Goal: Task Accomplishment & Management: Manage account settings

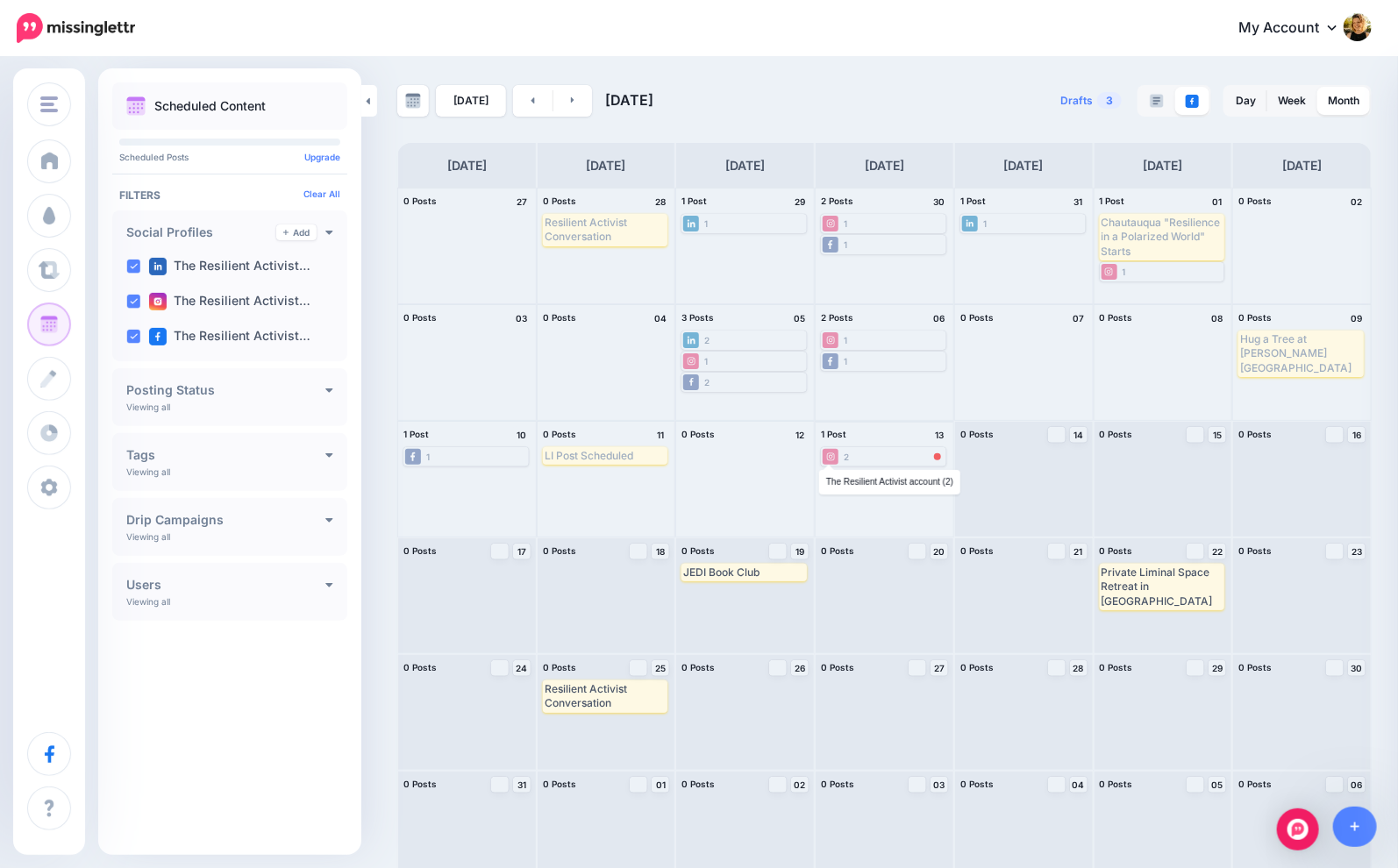
click at [822, 459] on li at bounding box center [830, 457] width 16 height 16
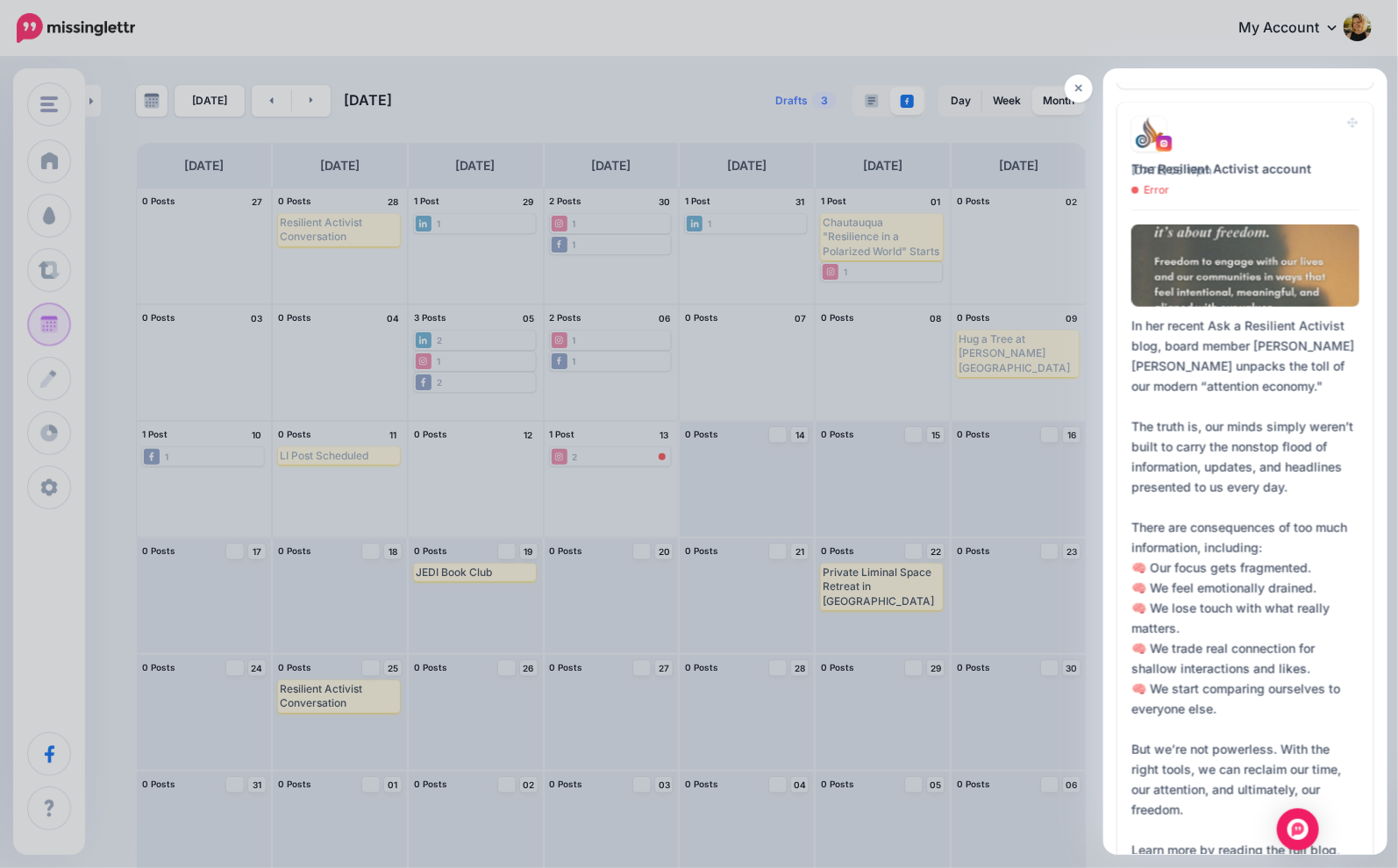
scroll to position [1144, 0]
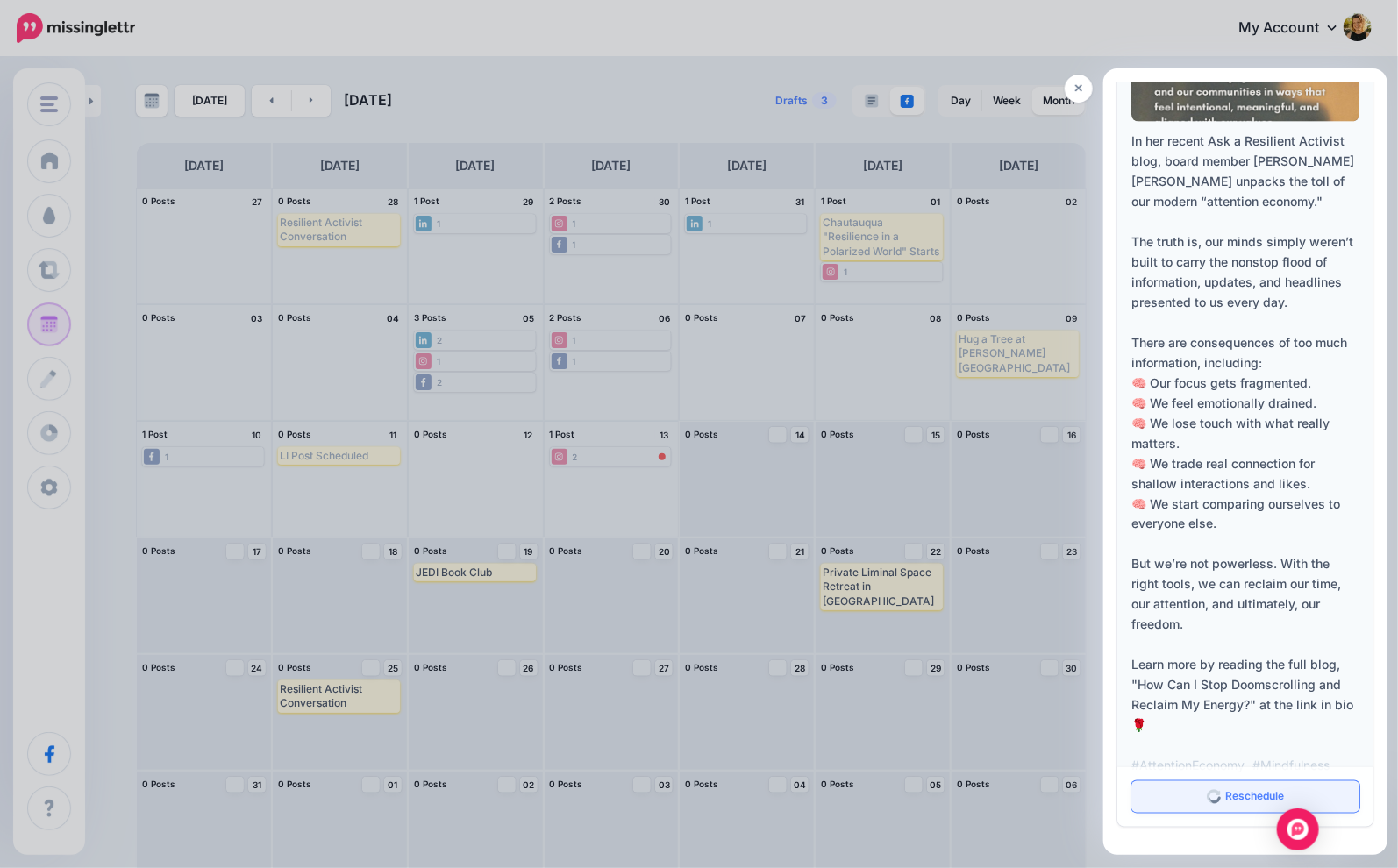
click at [1229, 799] on span "Reschedule" at bounding box center [1254, 796] width 59 height 11
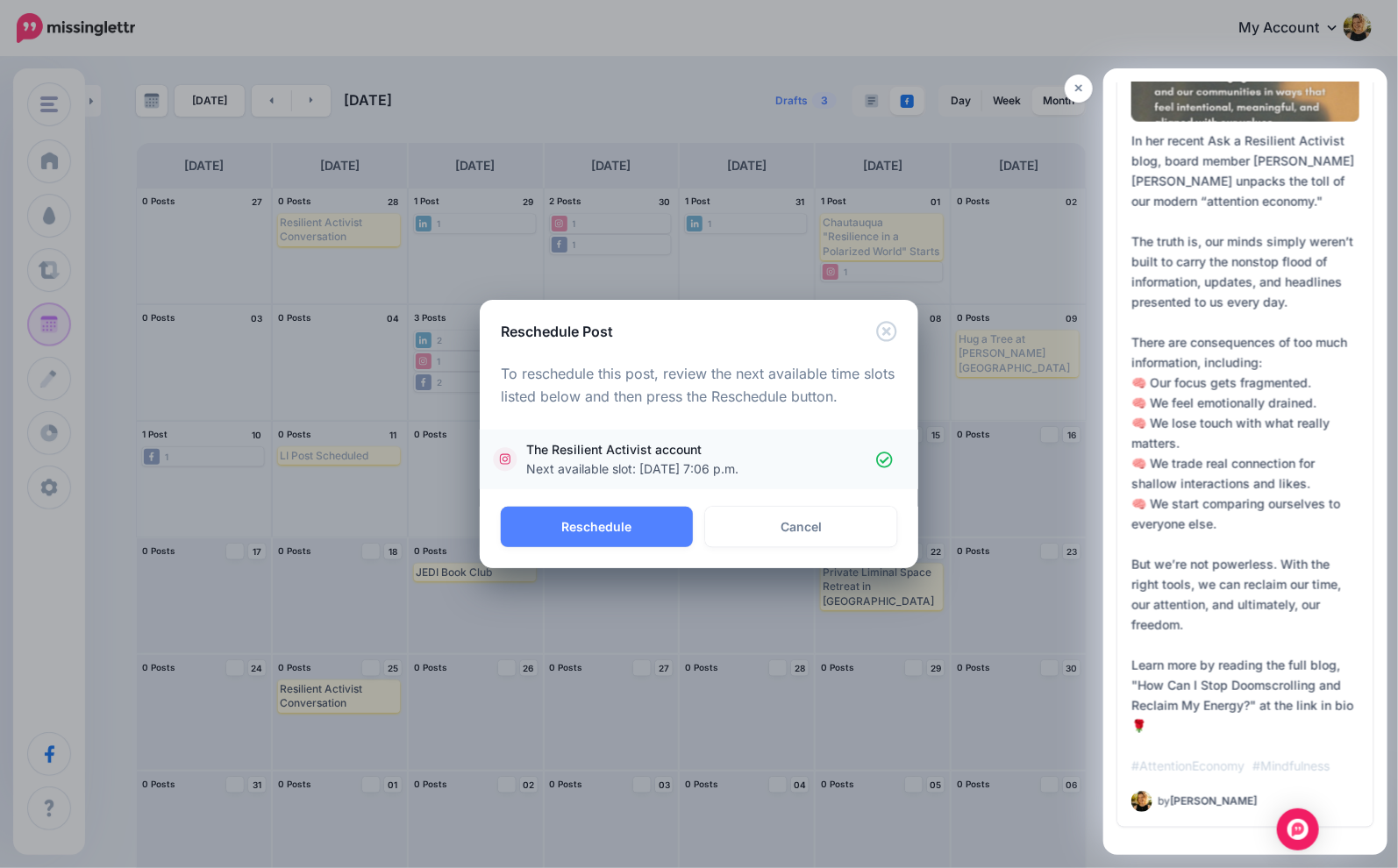
click at [699, 459] on span "The Resilient Activist account Next available slot: [DATE] 7:06 p.m." at bounding box center [700, 459] width 350 height 39
click at [636, 529] on button "Reschedule" at bounding box center [596, 527] width 192 height 41
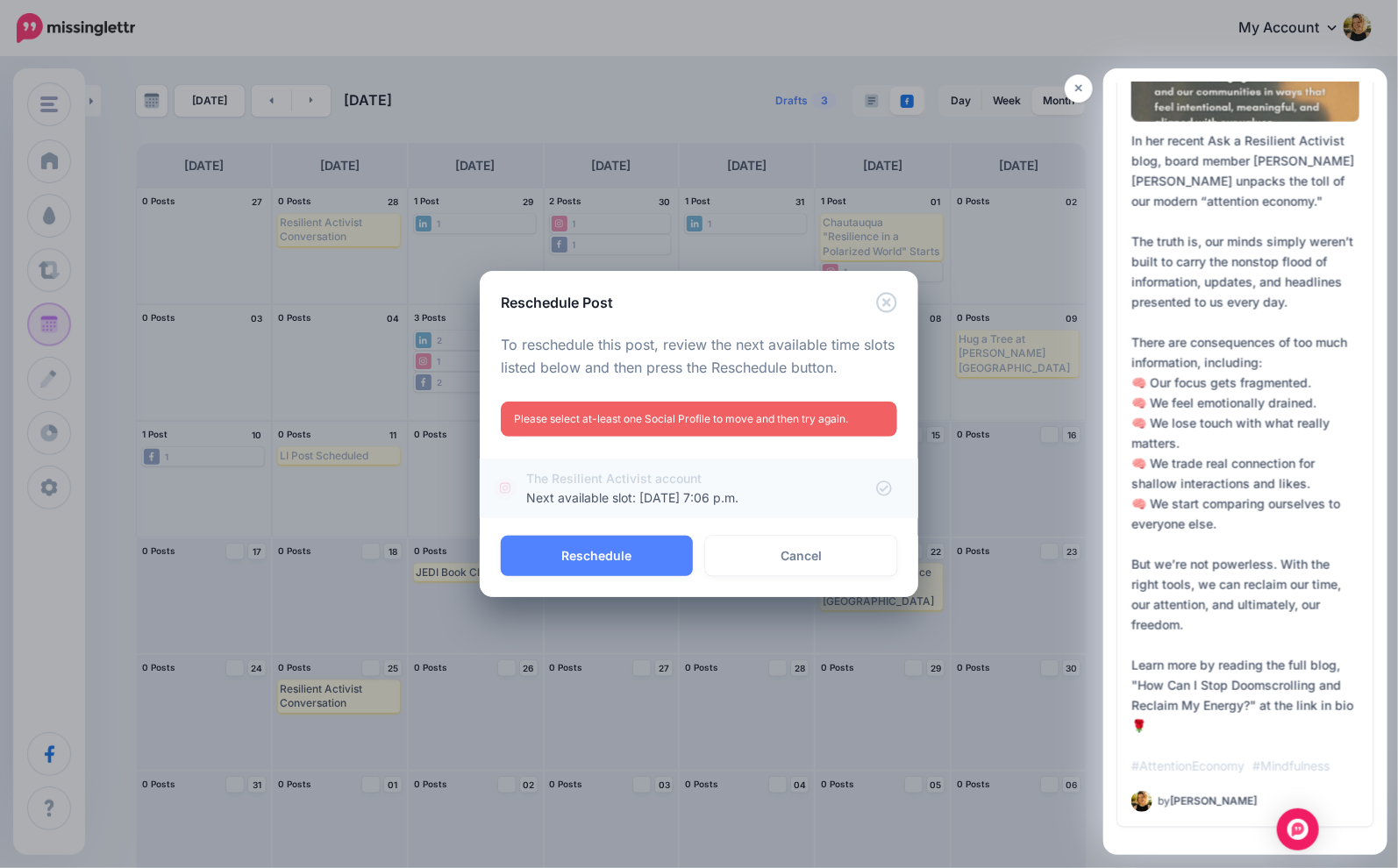
click at [662, 501] on span "Next available slot: [DATE] 7:06 p.m." at bounding box center [631, 497] width 212 height 15
click at [664, 550] on button "Reschedule" at bounding box center [596, 555] width 192 height 41
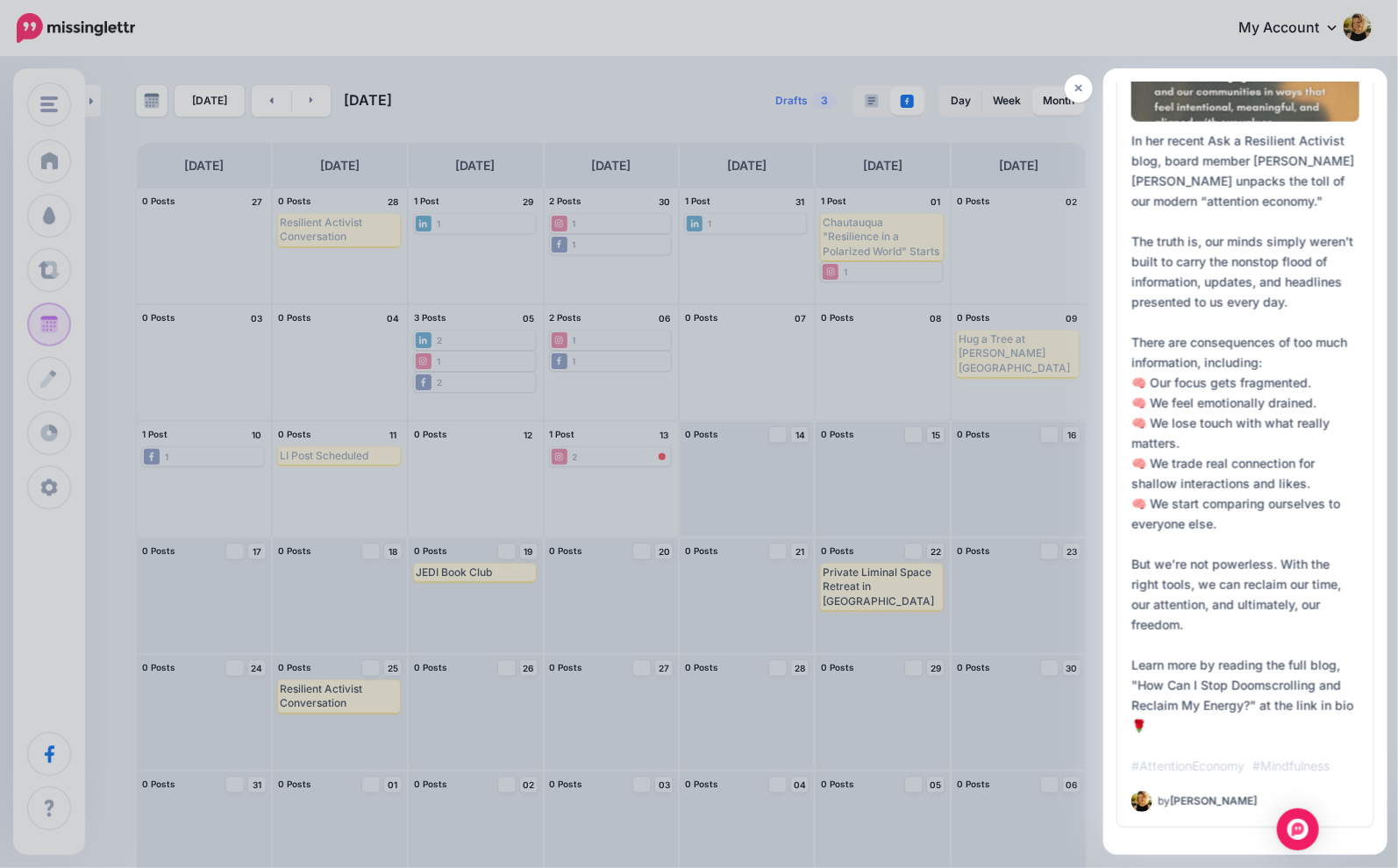
scroll to position [0, 0]
click at [1080, 93] on icon at bounding box center [1079, 89] width 8 height 12
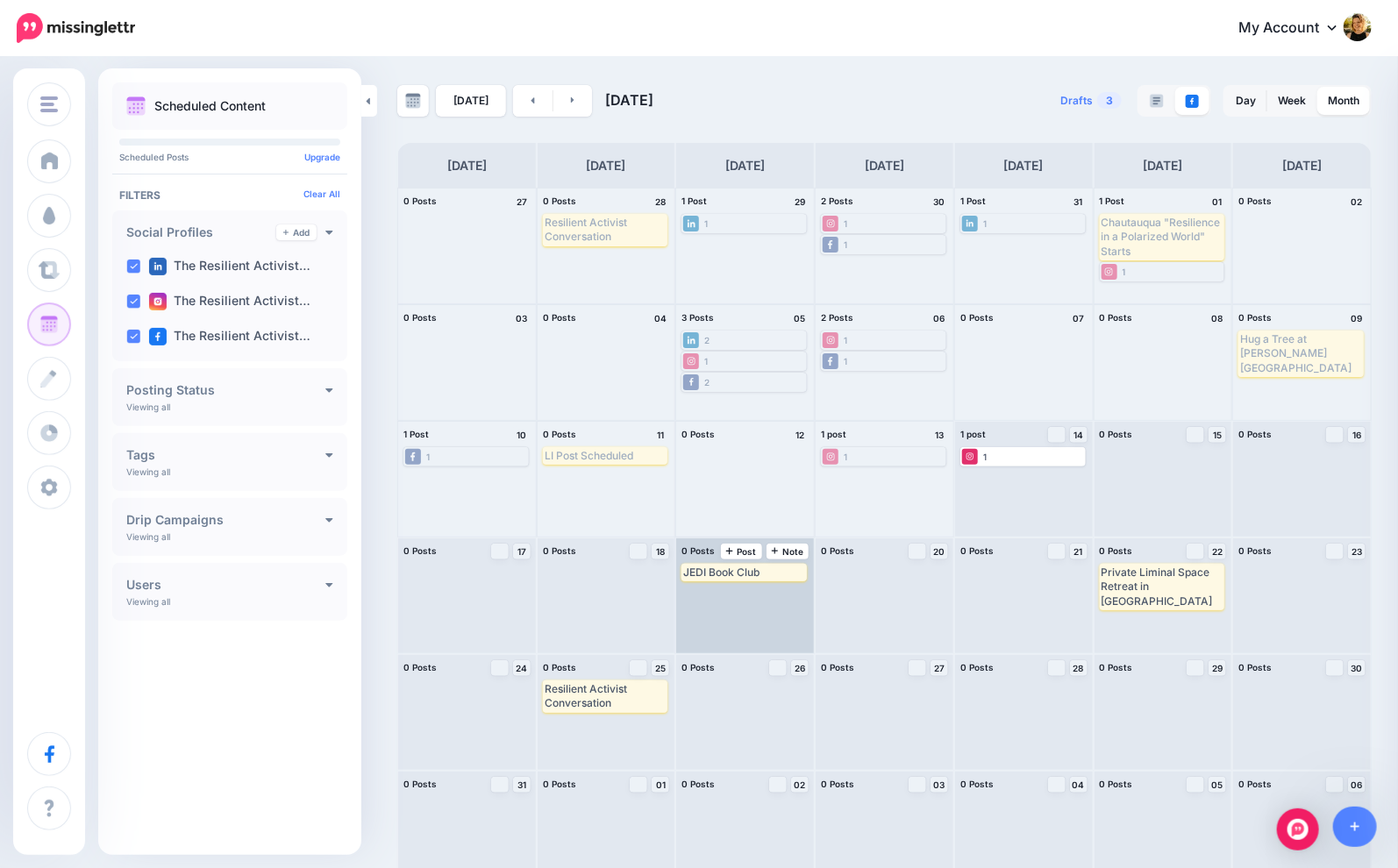
click at [758, 576] on div "JEDI Book Club" at bounding box center [744, 572] width 121 height 14
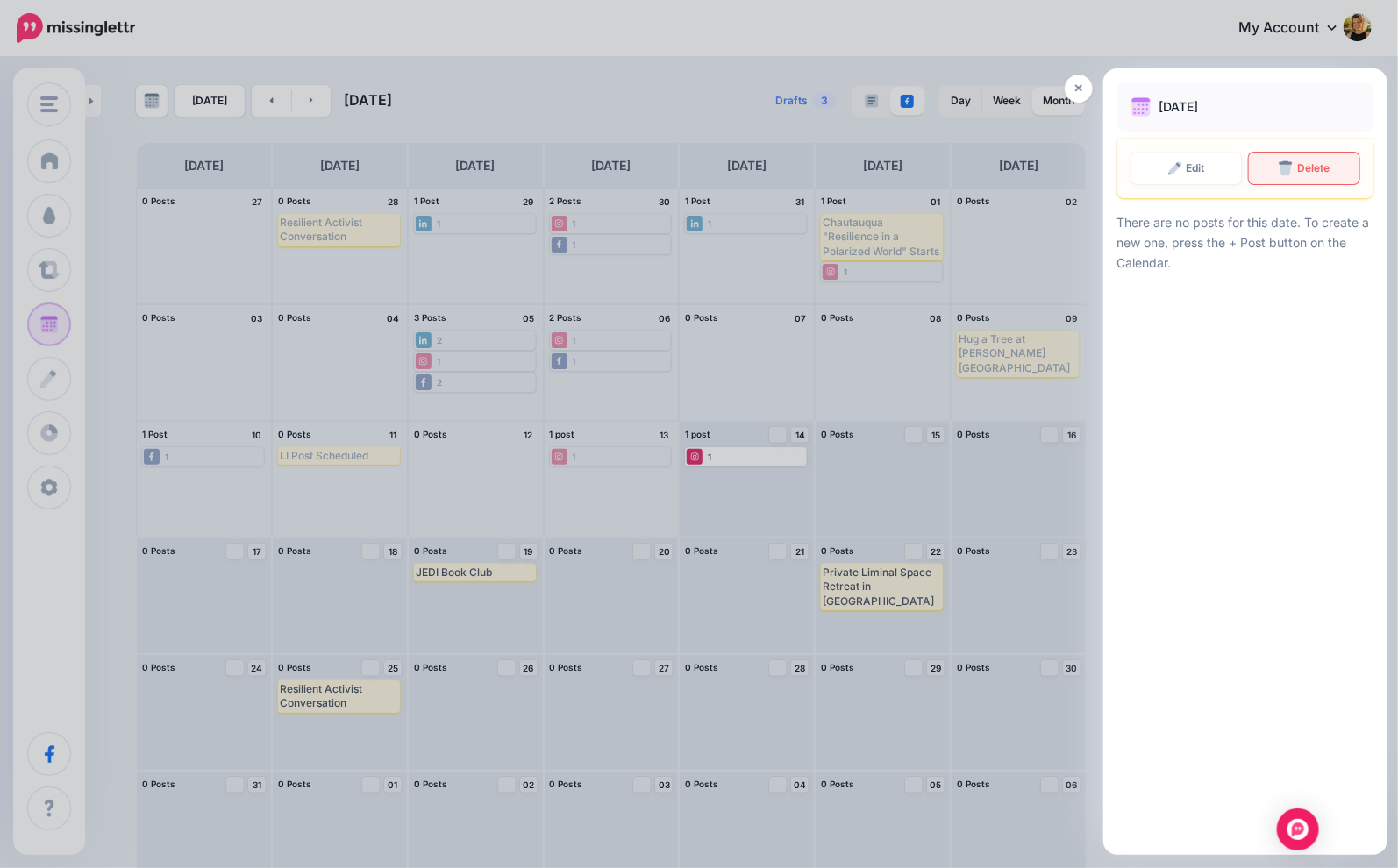
click at [1313, 163] on span "Delete" at bounding box center [1313, 168] width 33 height 11
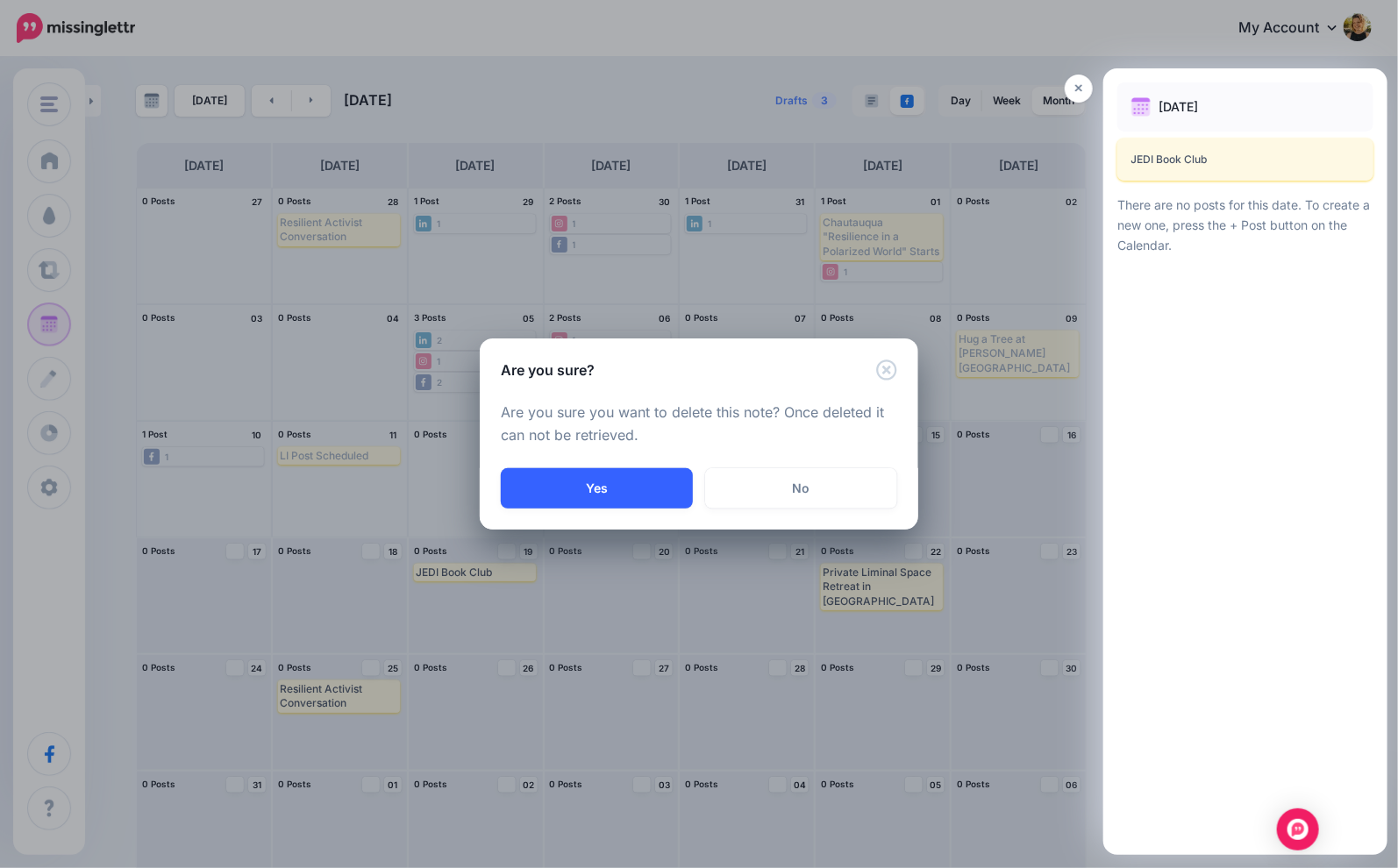
click at [616, 482] on button "Yes" at bounding box center [596, 488] width 192 height 41
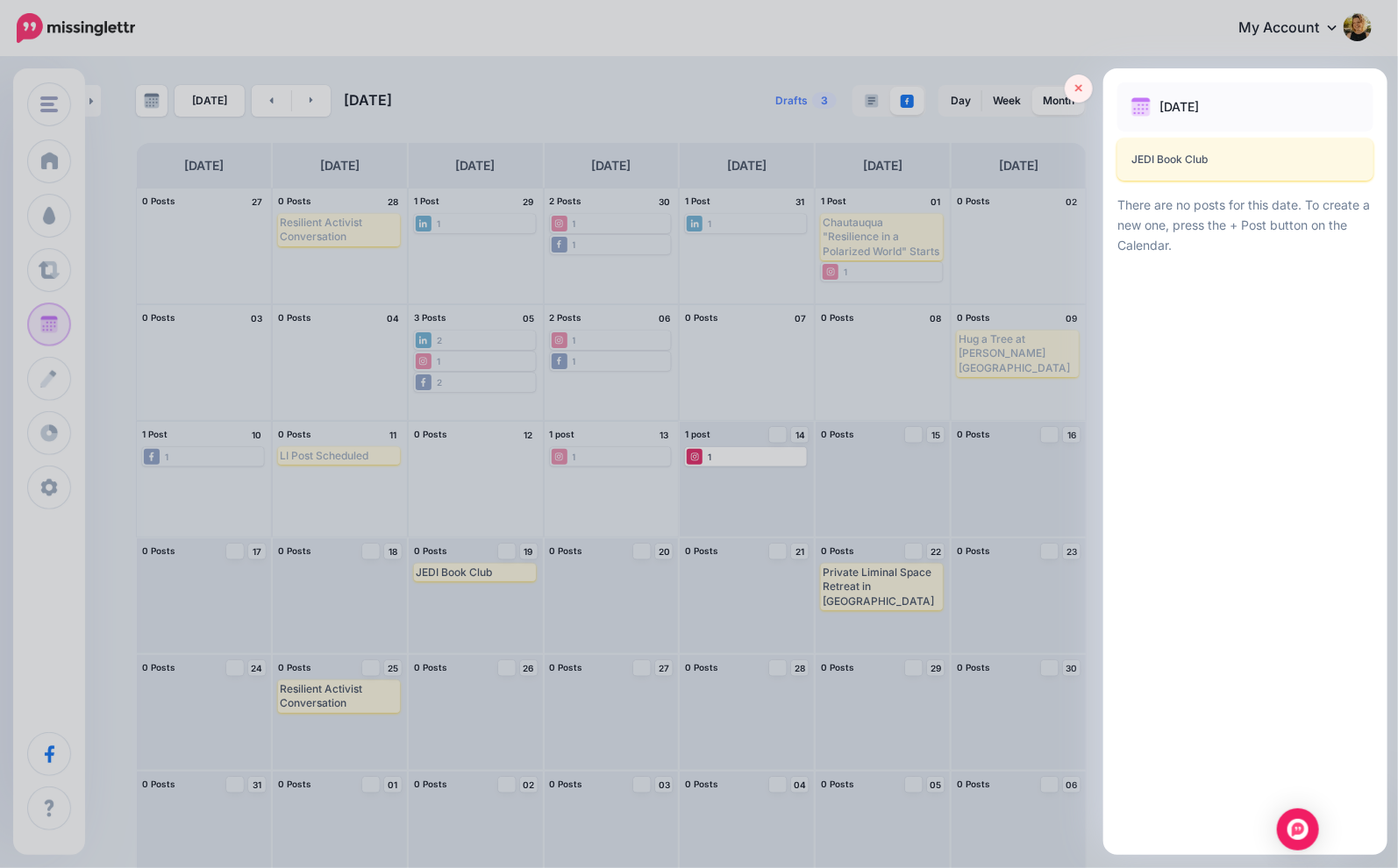
click at [1081, 90] on icon at bounding box center [1079, 89] width 8 height 12
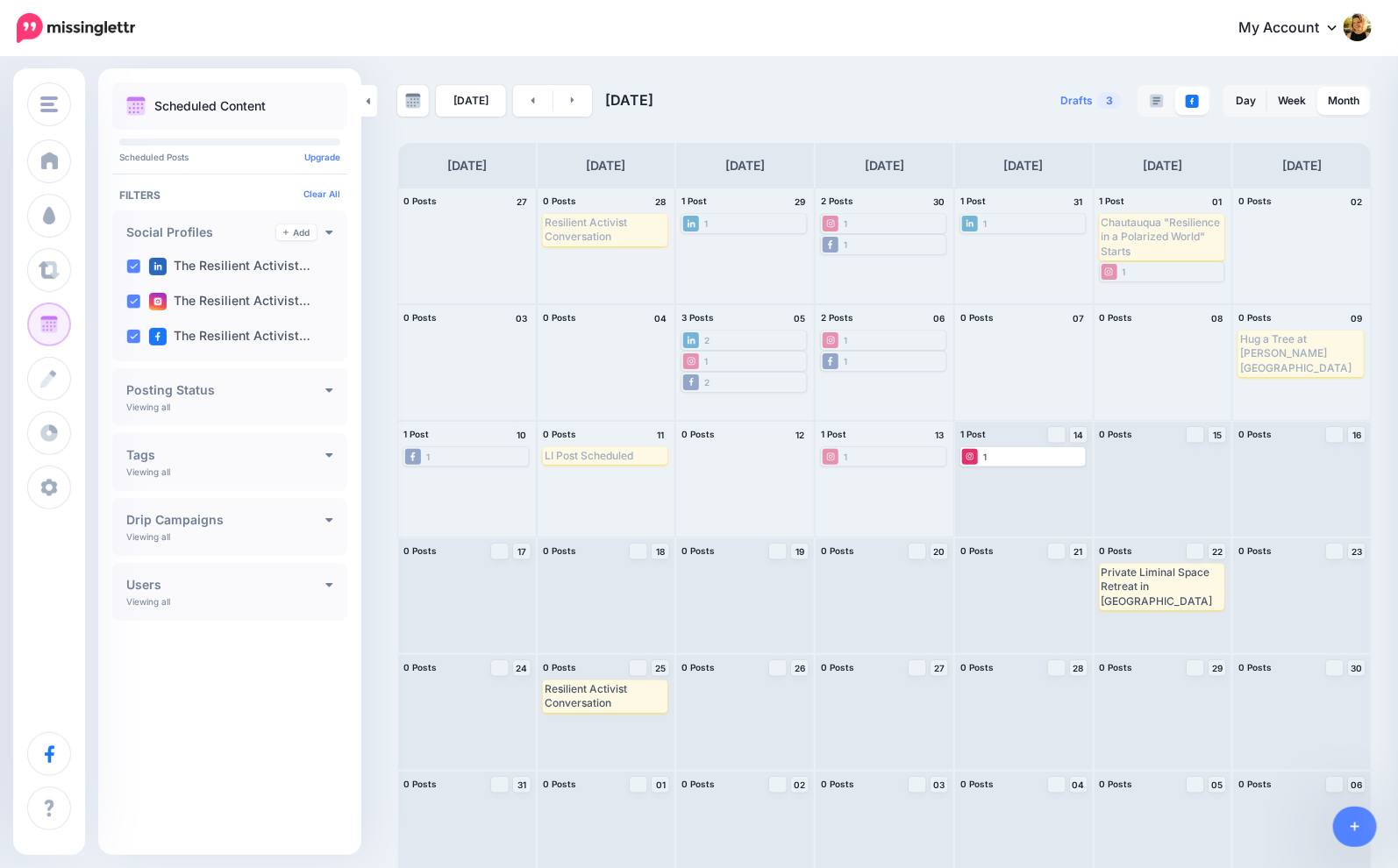
click at [979, 454] on div "1" at bounding box center [1023, 457] width 121 height 16
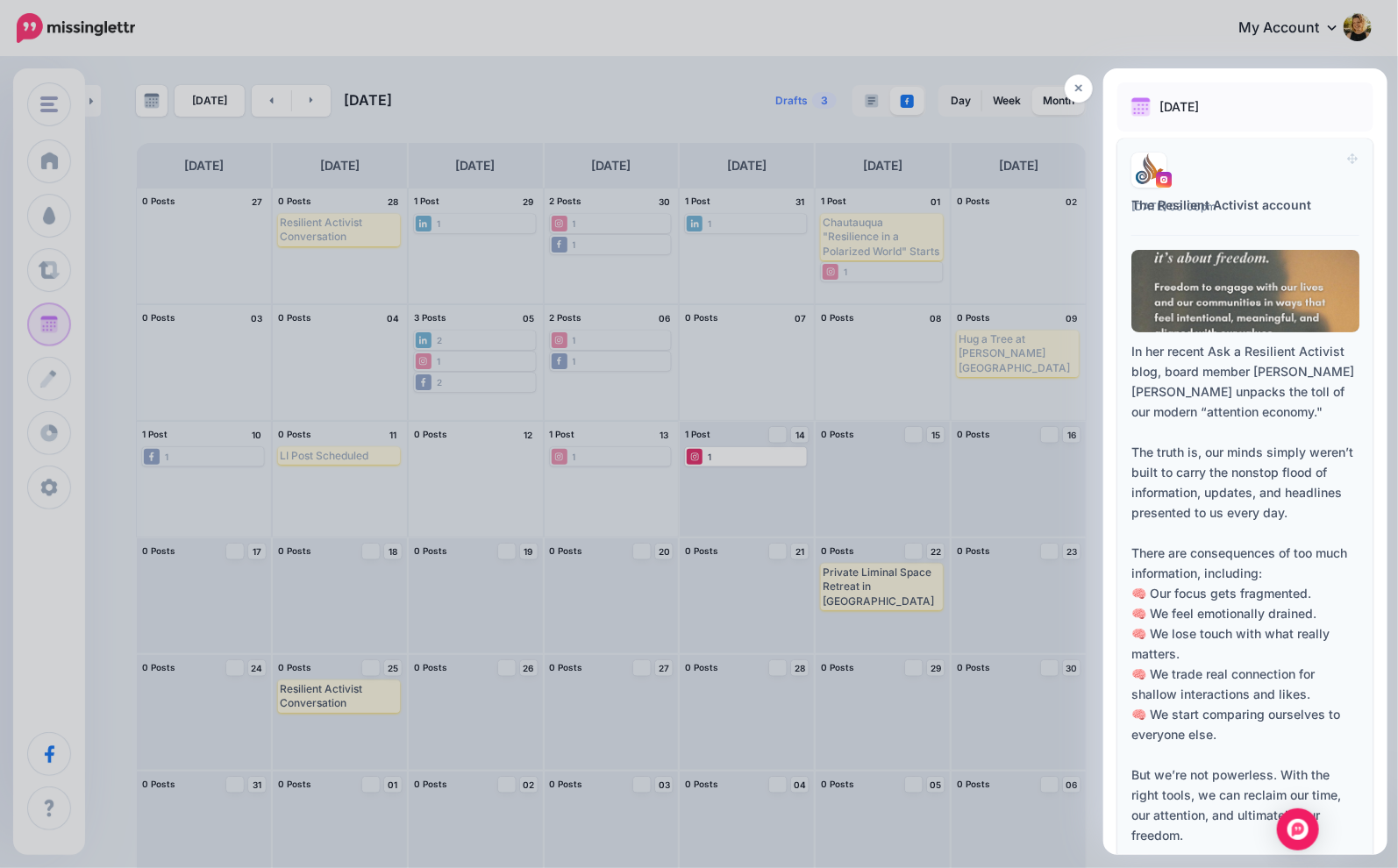
scroll to position [210, 0]
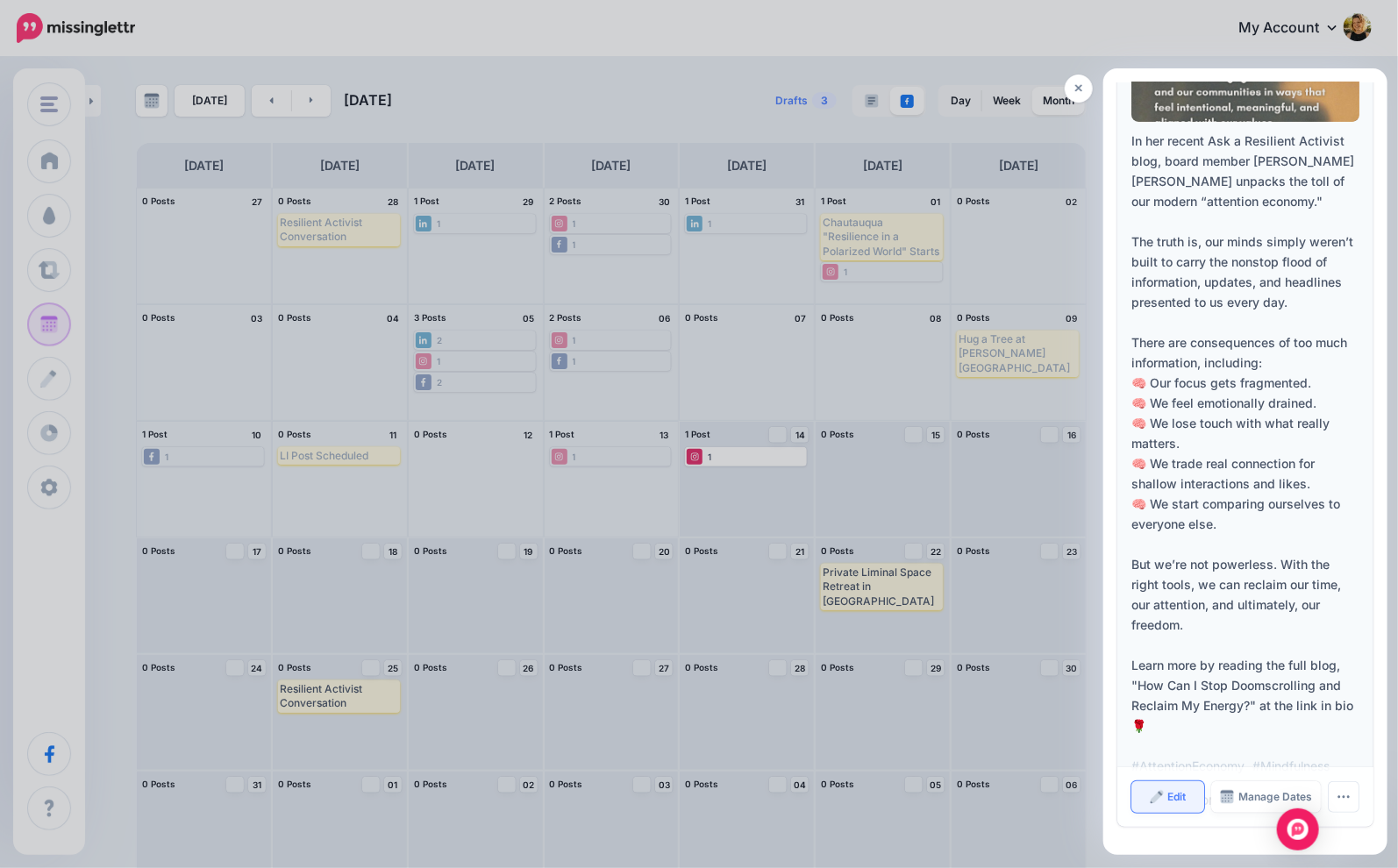
click at [1168, 791] on span "Edit" at bounding box center [1177, 796] width 18 height 11
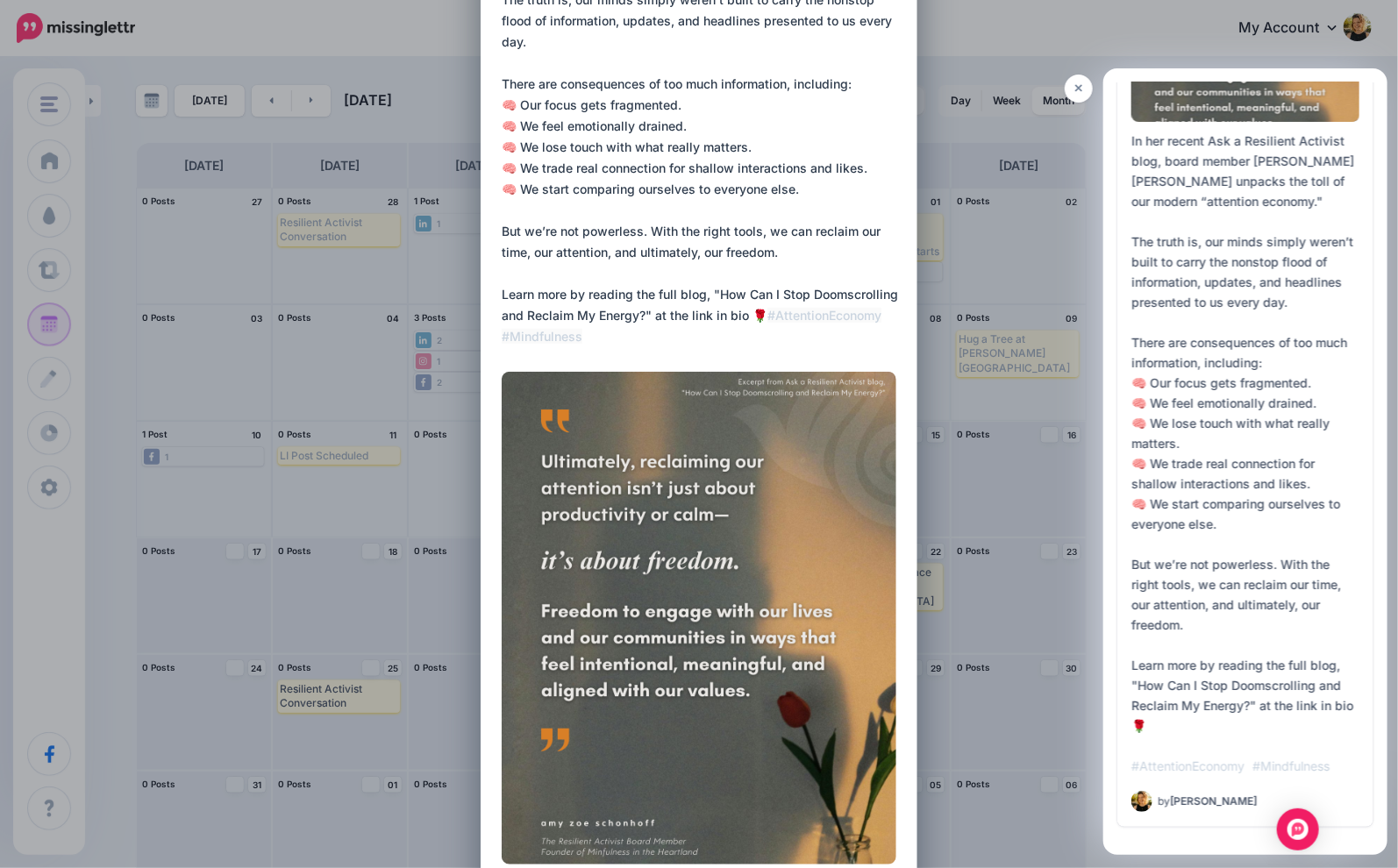
scroll to position [475, 0]
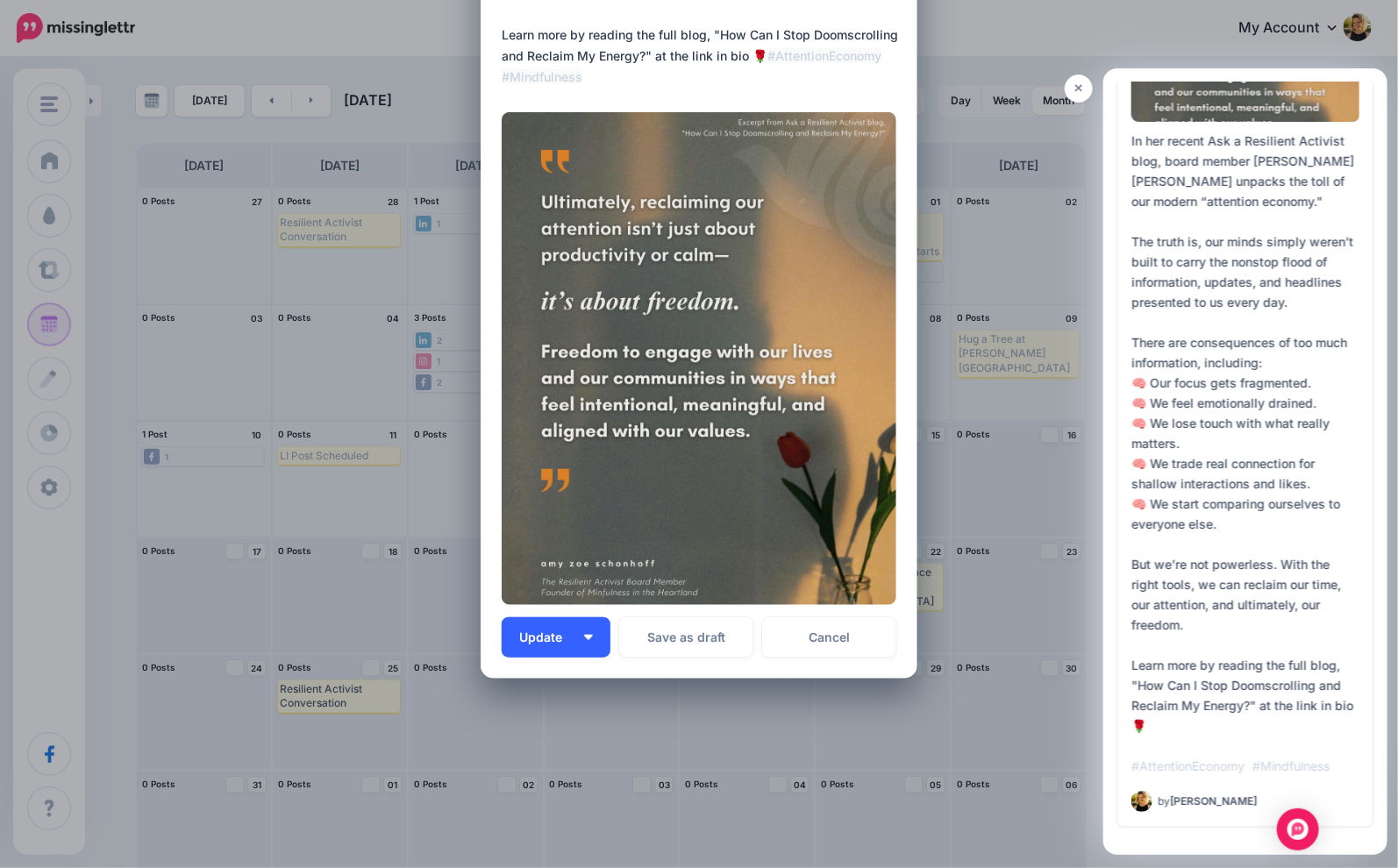
click at [591, 643] on button "Update" at bounding box center [556, 637] width 109 height 41
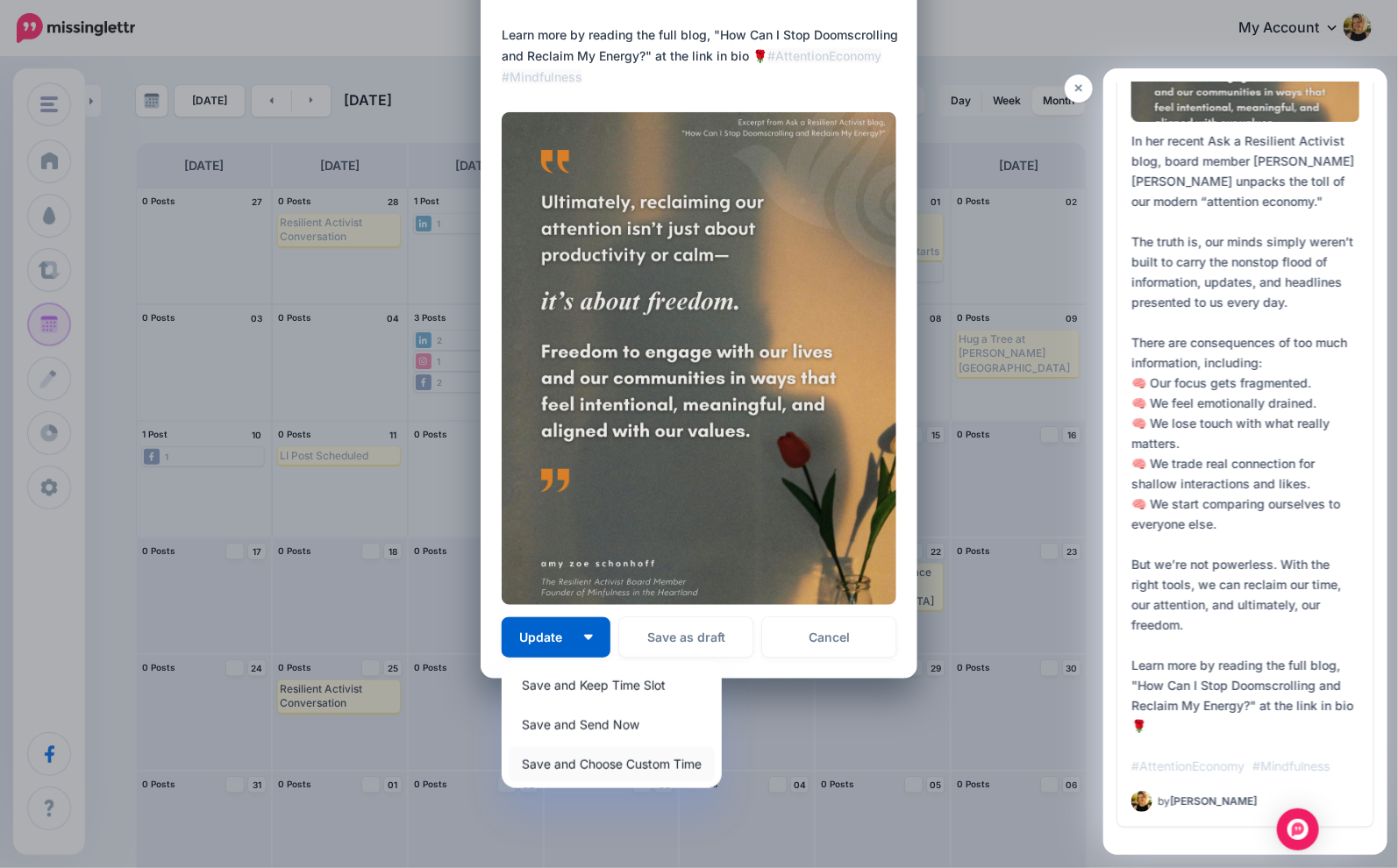
click at [636, 760] on link "Save and Choose Custom Time" at bounding box center [611, 763] width 206 height 34
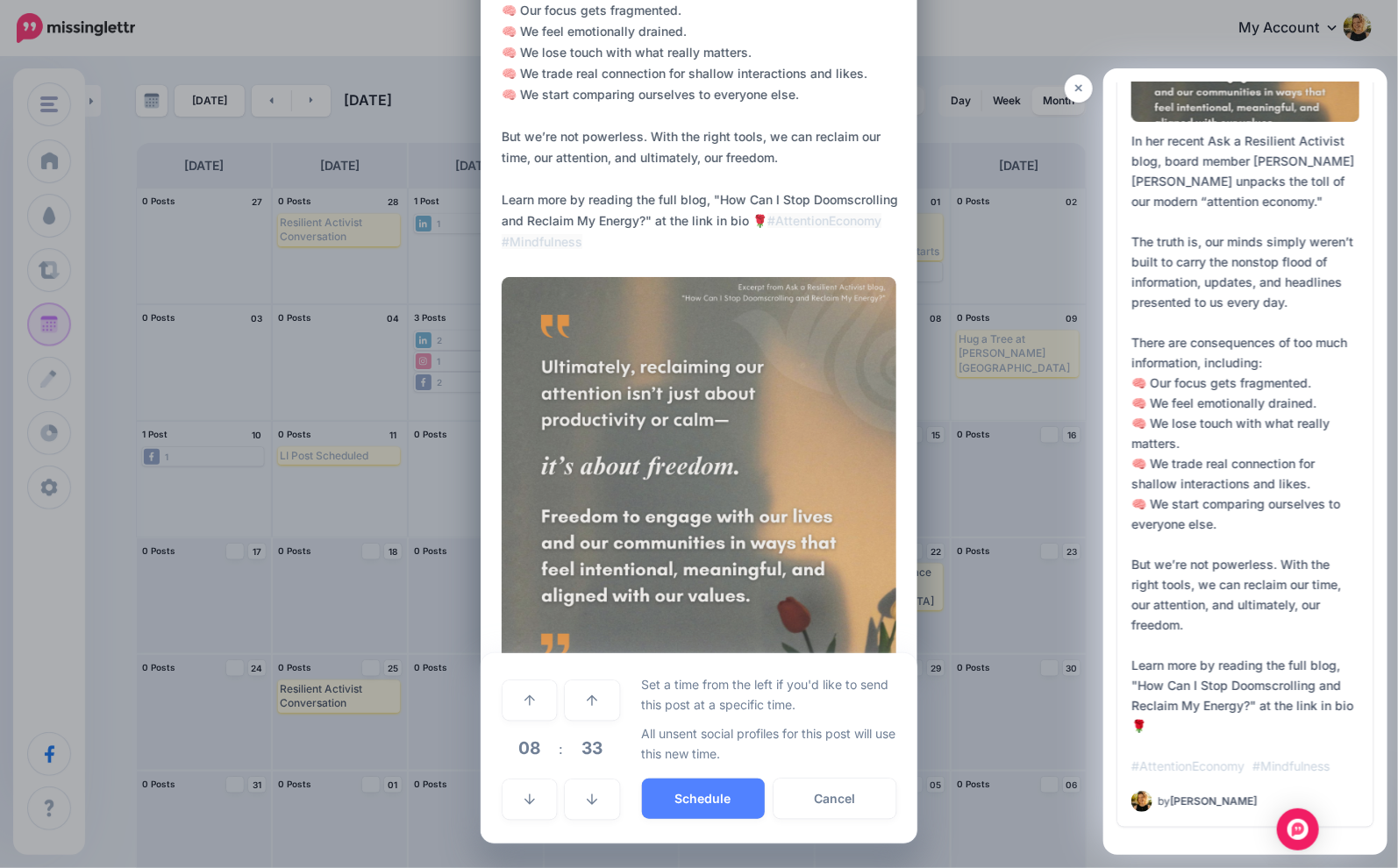
scroll to position [310, 0]
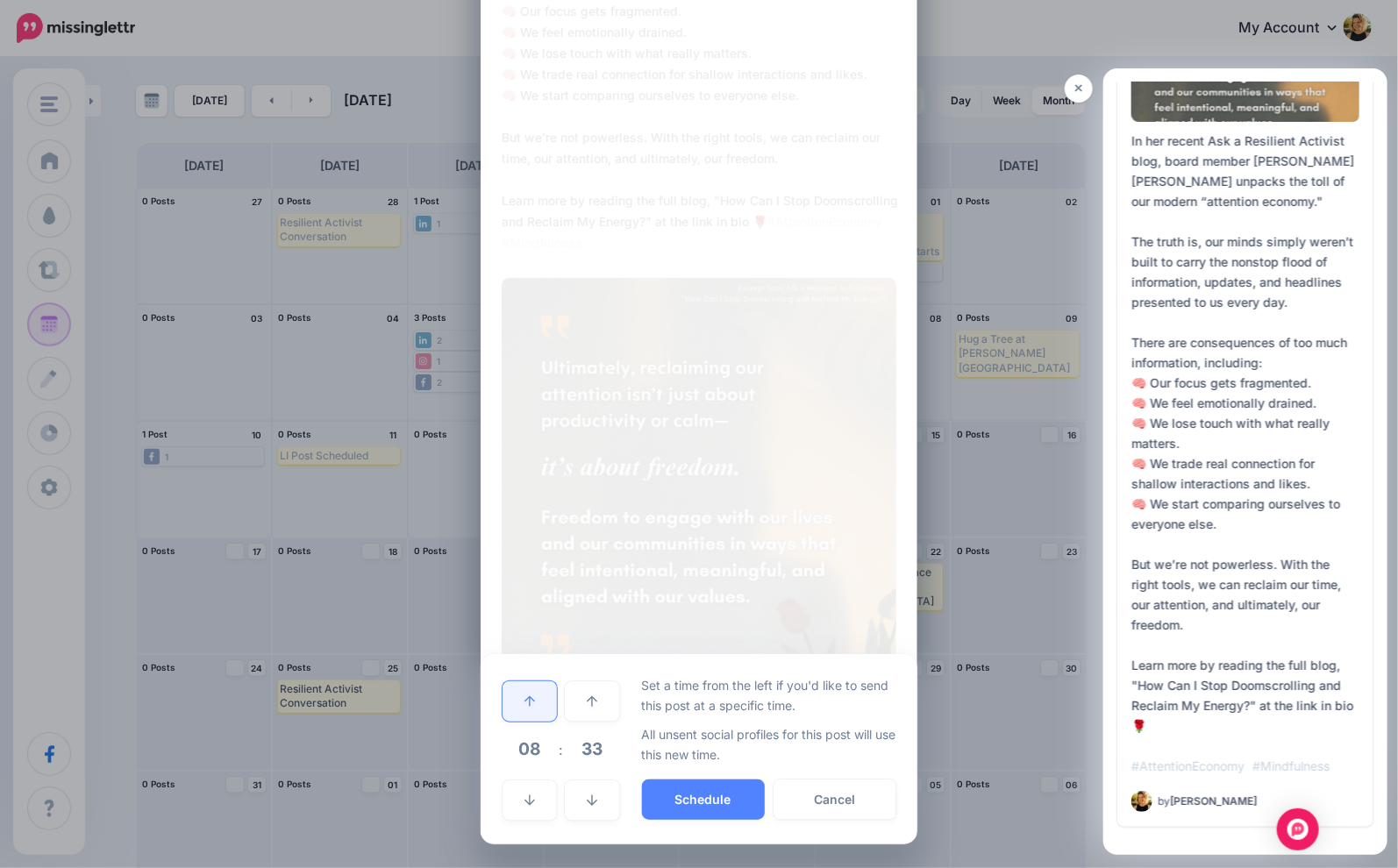
click at [530, 701] on icon at bounding box center [530, 701] width 11 height 11
click at [530, 700] on icon at bounding box center [530, 701] width 11 height 11
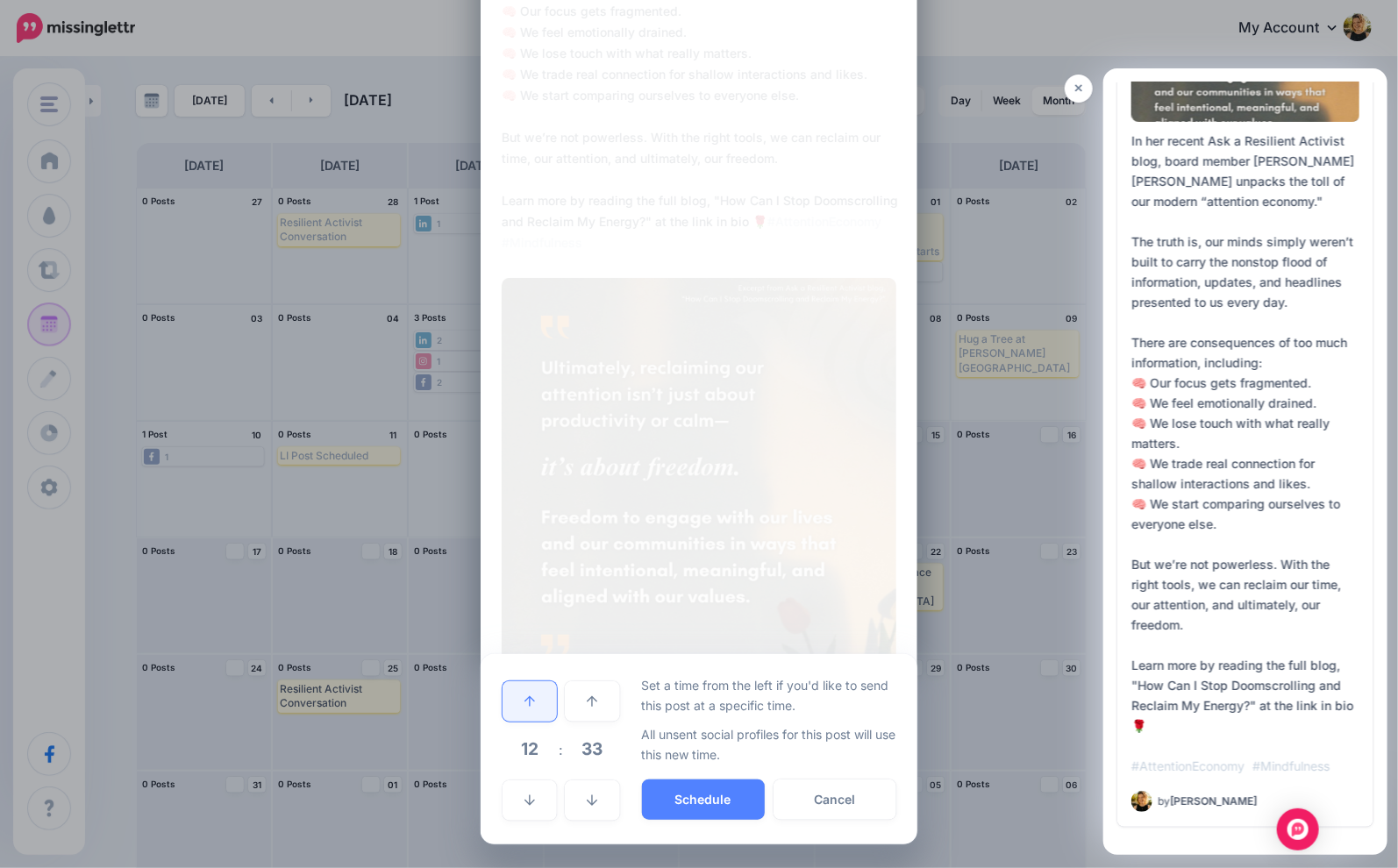
click at [530, 700] on icon at bounding box center [530, 701] width 11 height 11
click at [713, 792] on button "Schedule" at bounding box center [703, 799] width 122 height 41
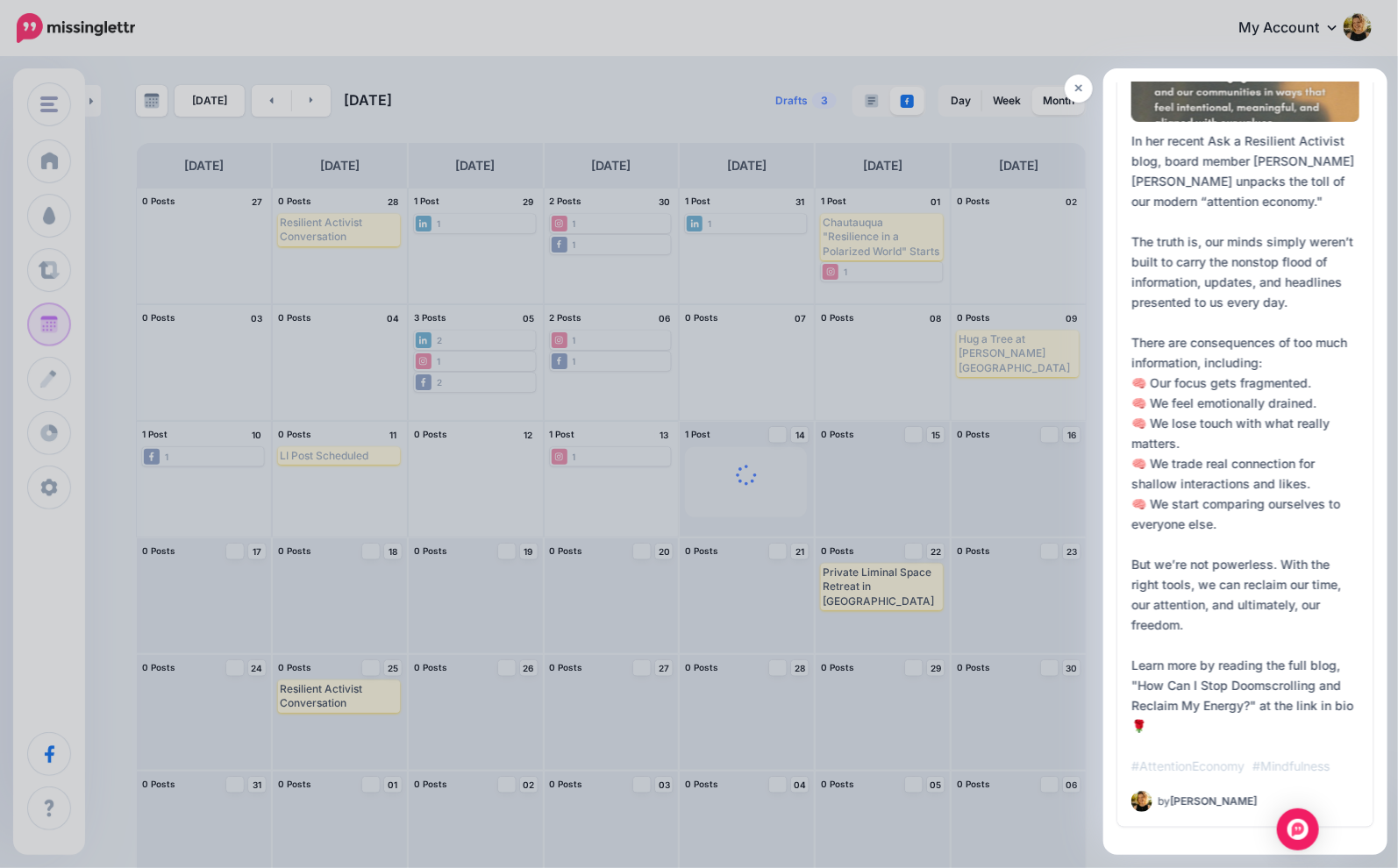
scroll to position [0, 0]
click at [1084, 94] on link at bounding box center [1078, 89] width 28 height 28
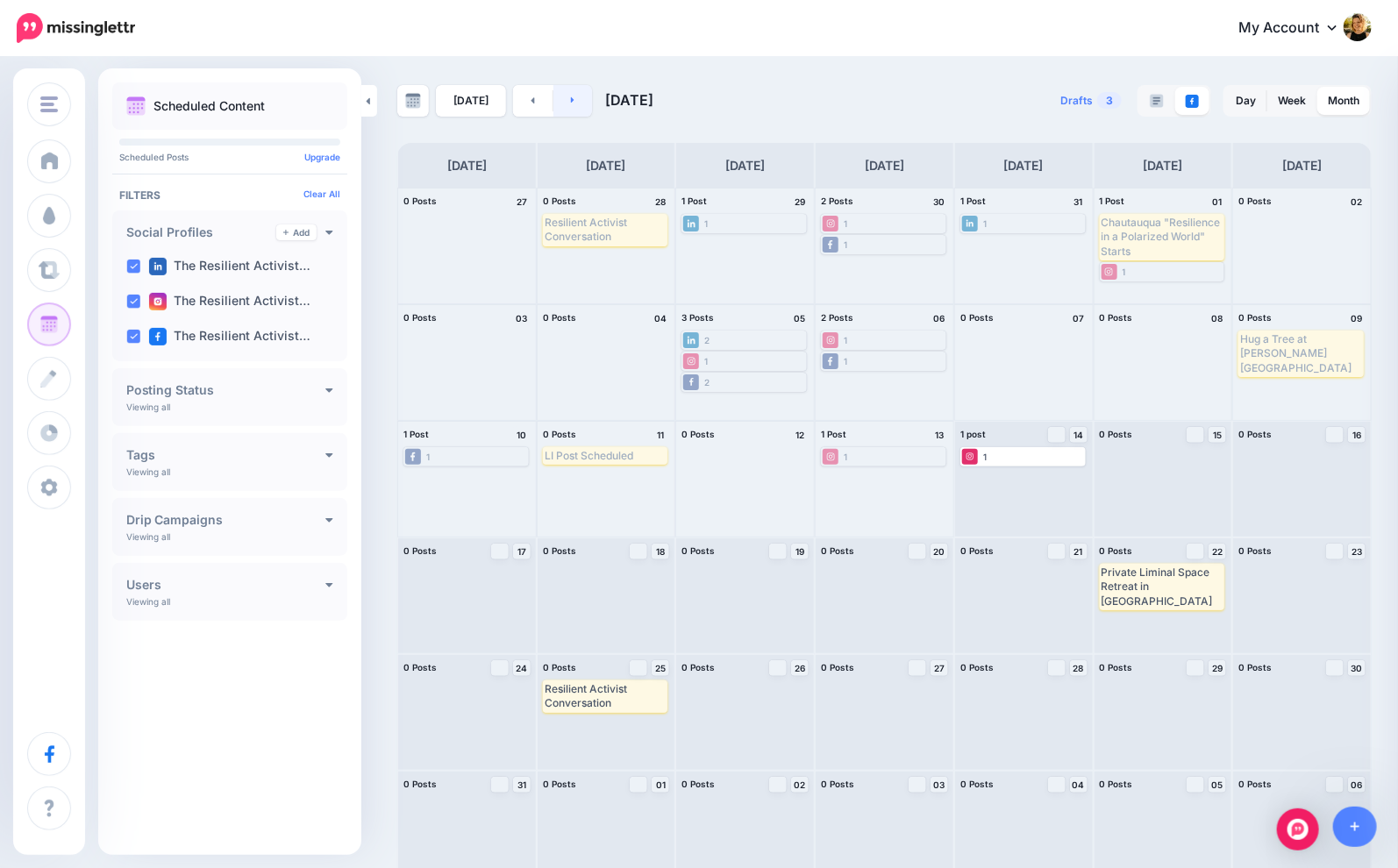
click at [557, 108] on link at bounding box center [574, 101] width 40 height 32
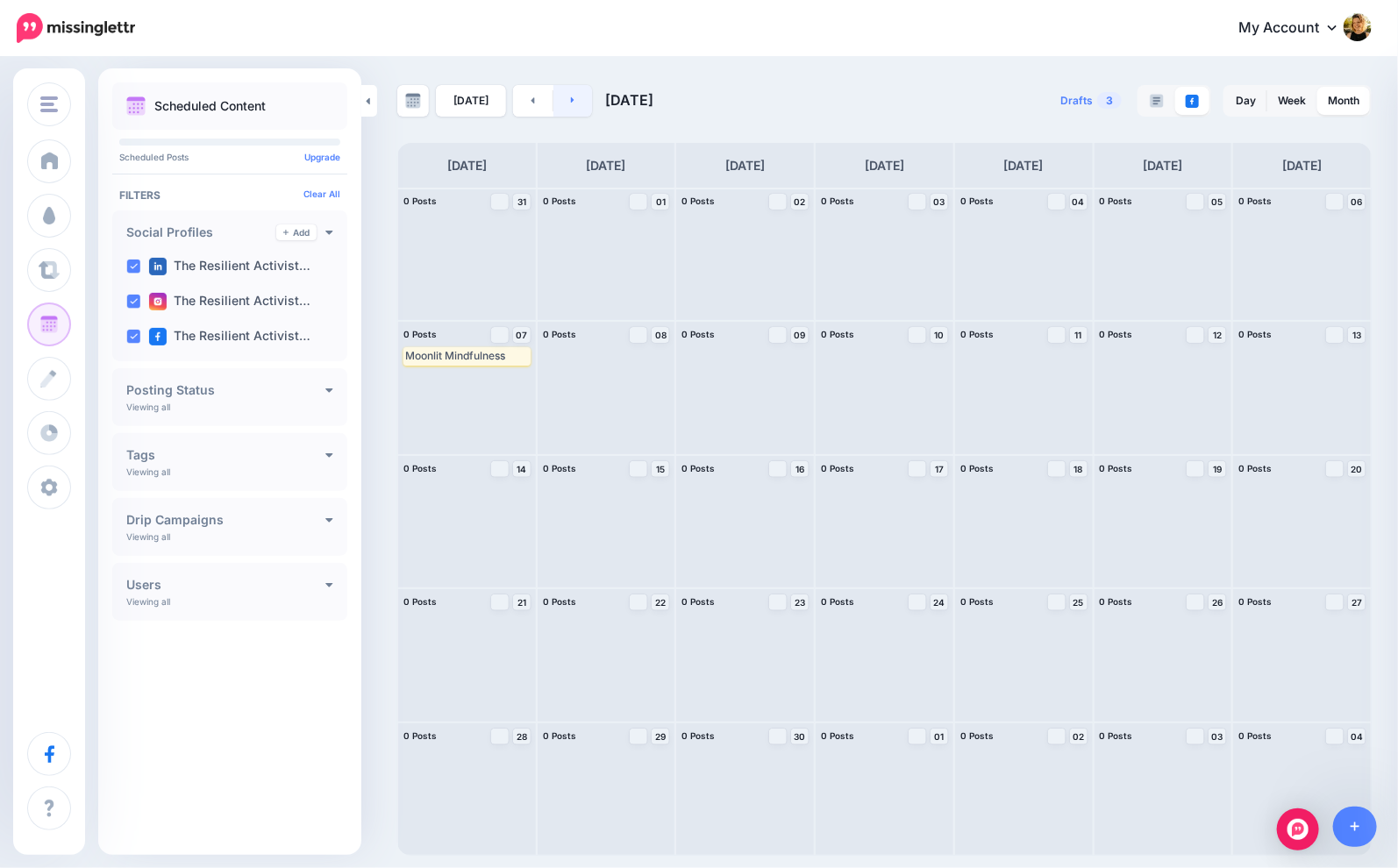
click at [565, 107] on link at bounding box center [574, 101] width 40 height 32
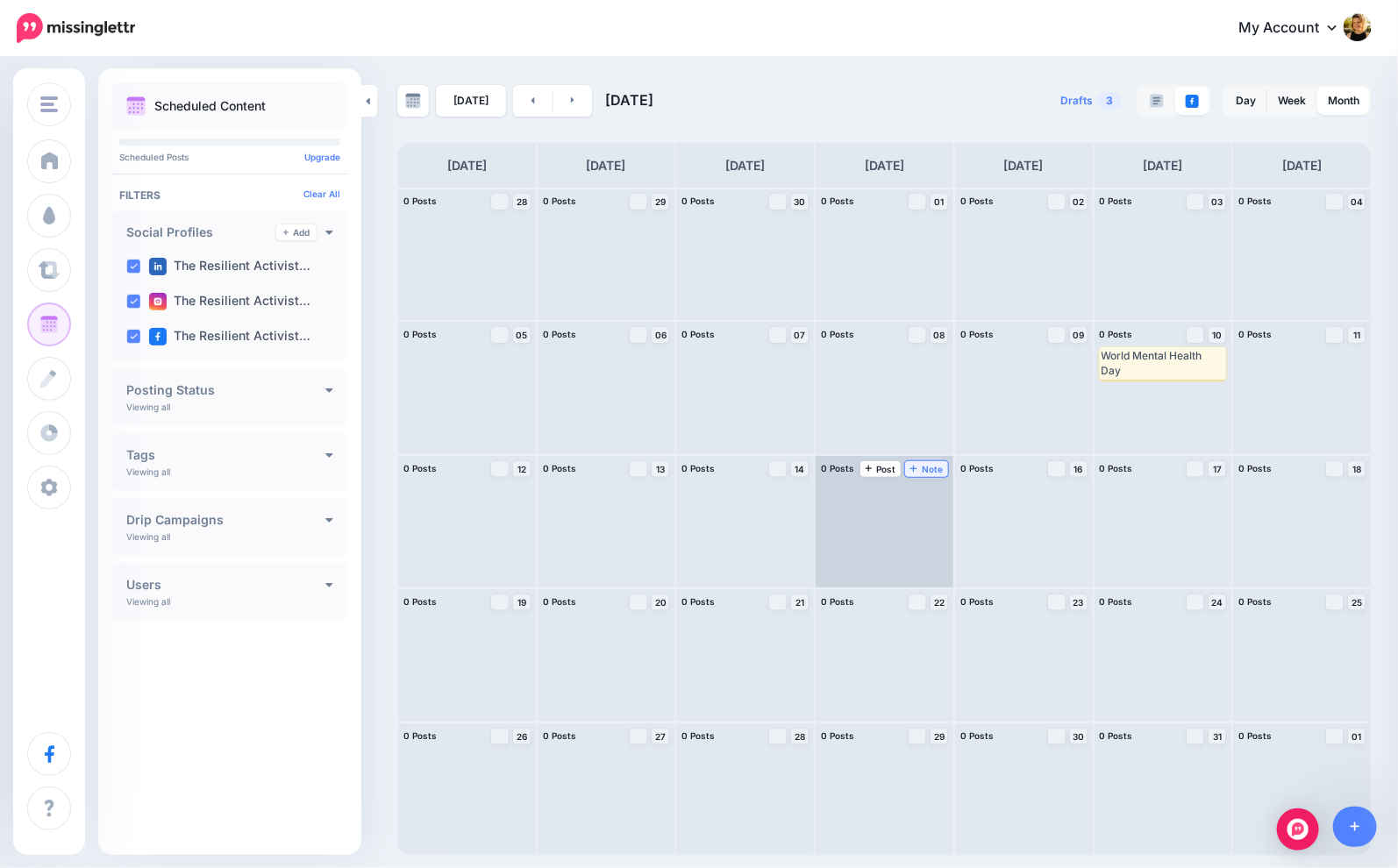
click at [938, 470] on span "Note" at bounding box center [926, 469] width 33 height 9
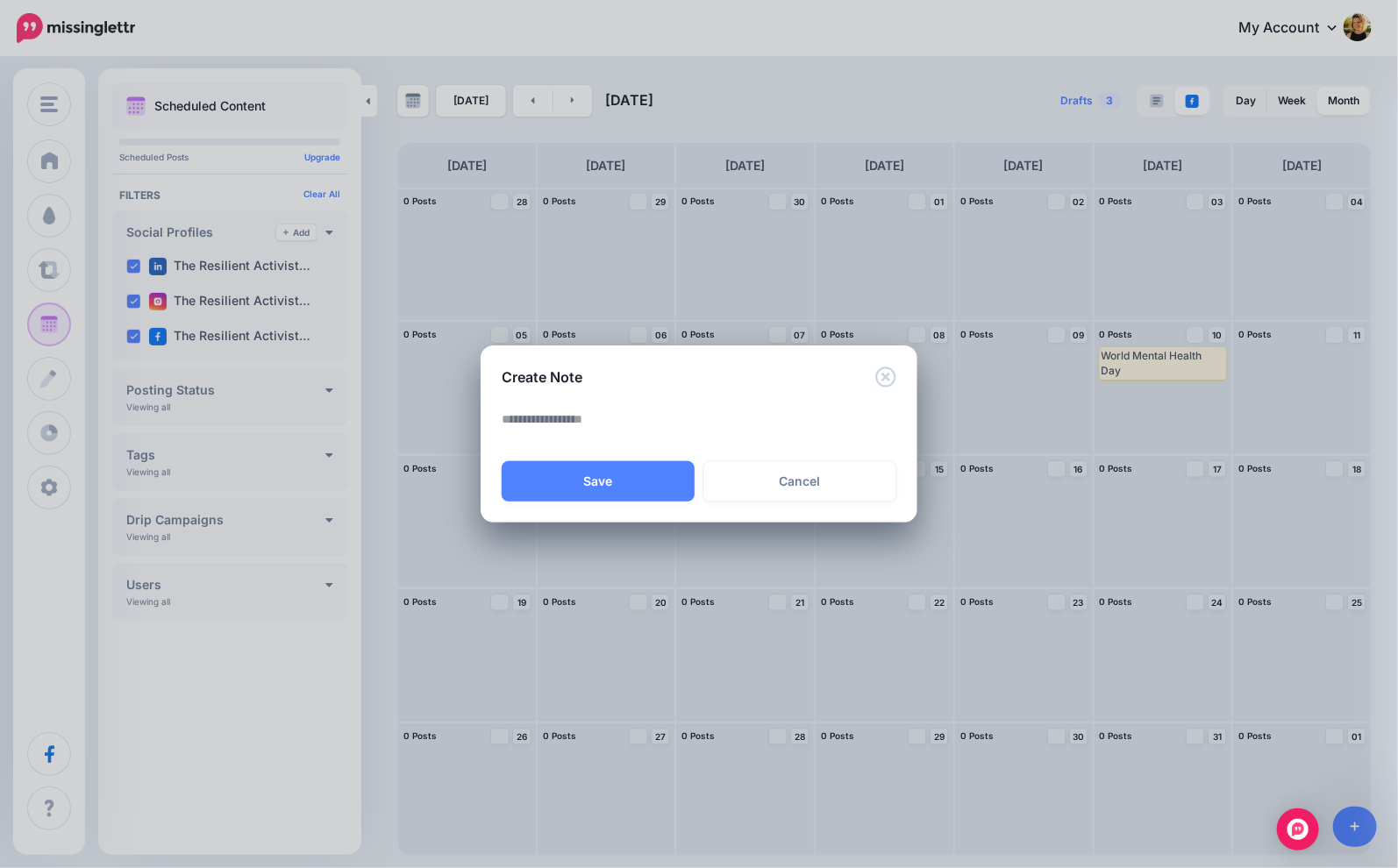
click at [729, 431] on textarea at bounding box center [703, 425] width 403 height 34
paste textarea "**********"
type textarea "**********"
click at [661, 483] on button "Save" at bounding box center [598, 481] width 193 height 41
